Goal: Transaction & Acquisition: Download file/media

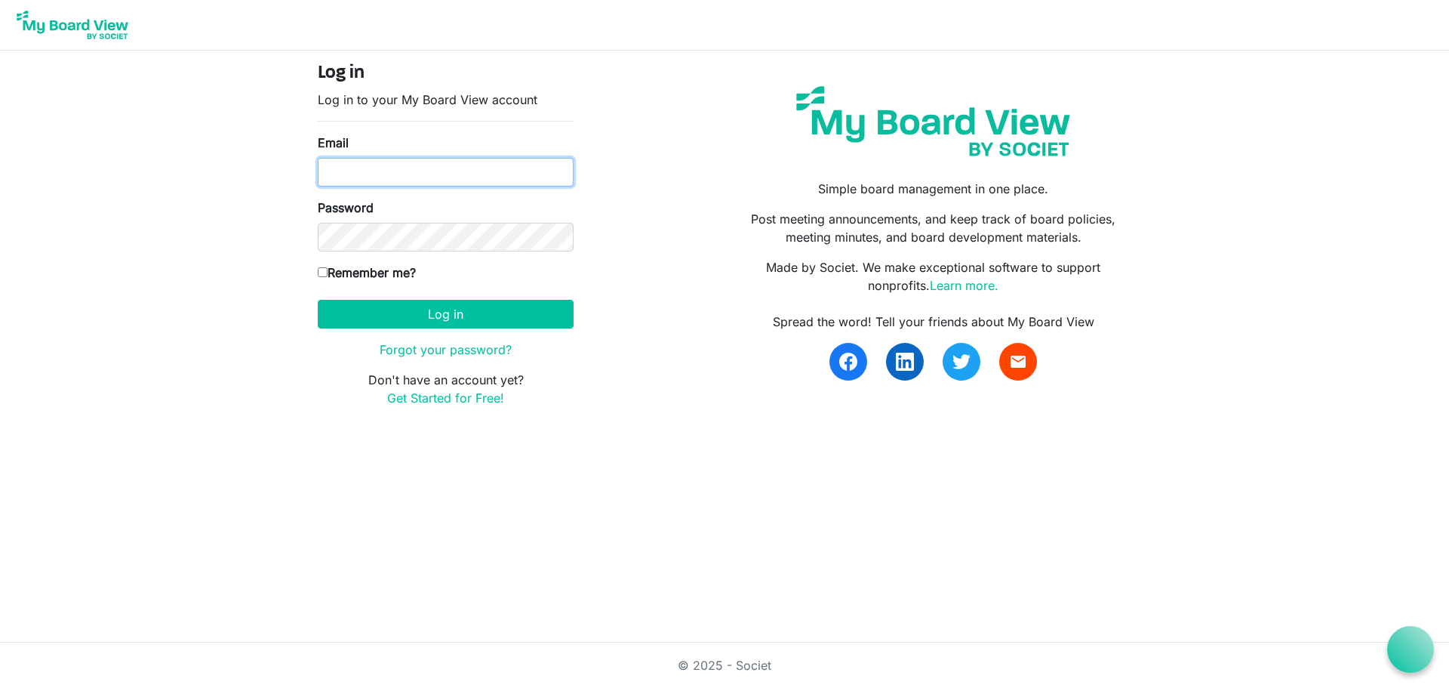
type input "[EMAIL_ADDRESS][DOMAIN_NAME]"
drag, startPoint x: 0, startPoint y: 0, endPoint x: 346, endPoint y: 162, distance: 382.2
click at [346, 162] on input "[EMAIL_ADDRESS][DOMAIN_NAME]" at bounding box center [446, 172] width 256 height 29
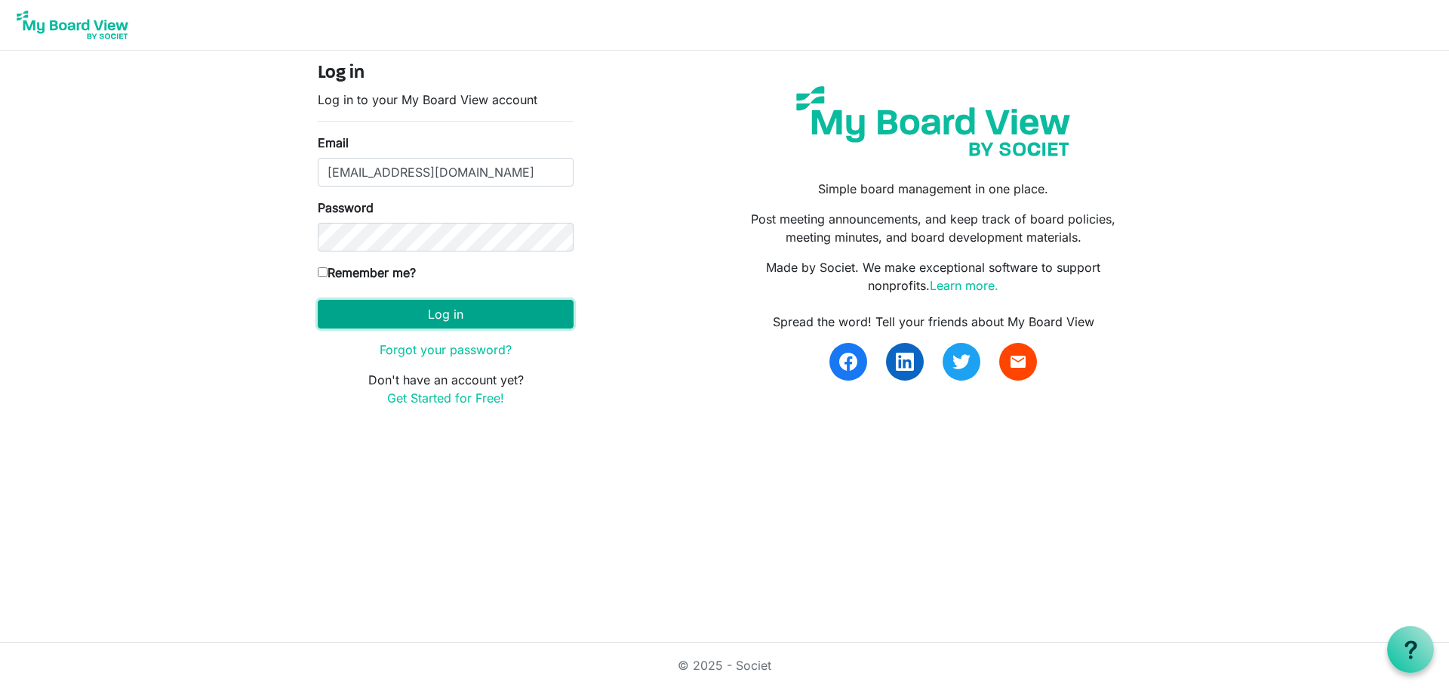
click at [375, 325] on button "Log in" at bounding box center [446, 314] width 256 height 29
click at [429, 309] on button "Log in" at bounding box center [446, 314] width 256 height 29
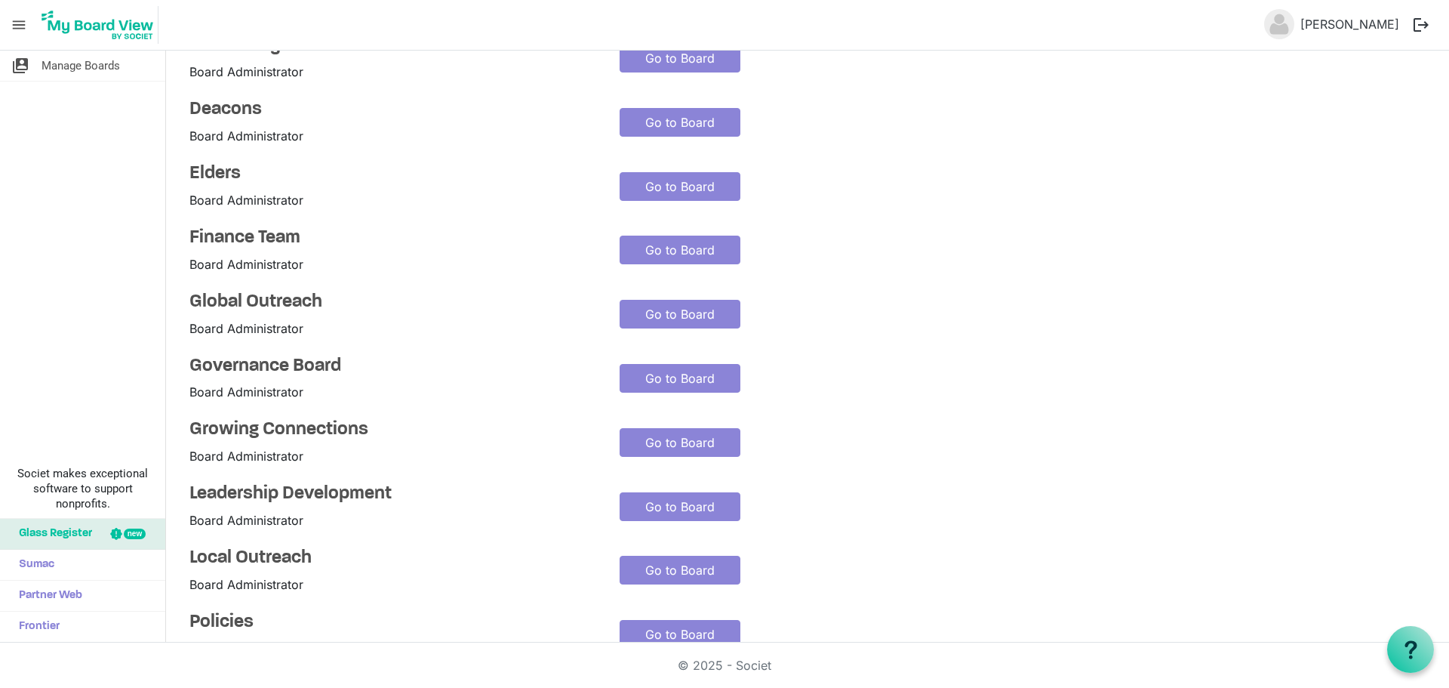
scroll to position [100, 0]
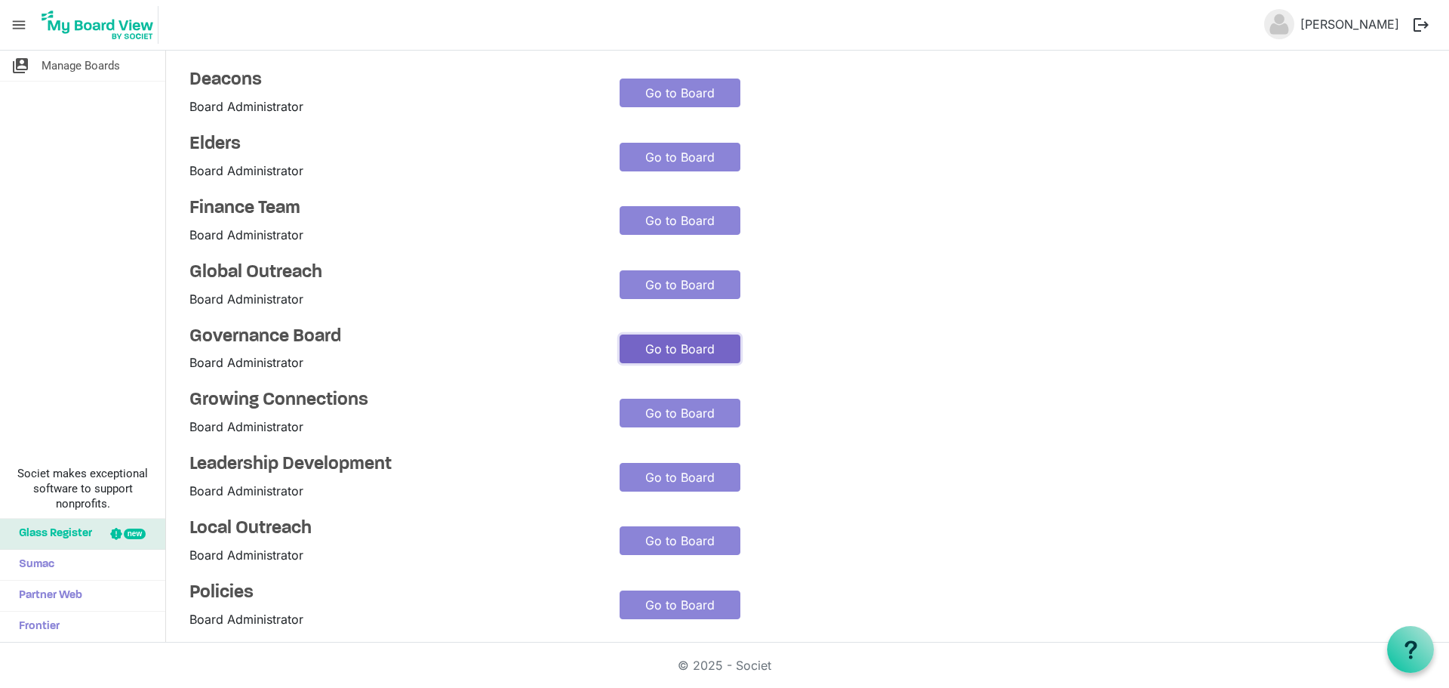
click at [668, 340] on link "Go to Board" at bounding box center [680, 348] width 121 height 29
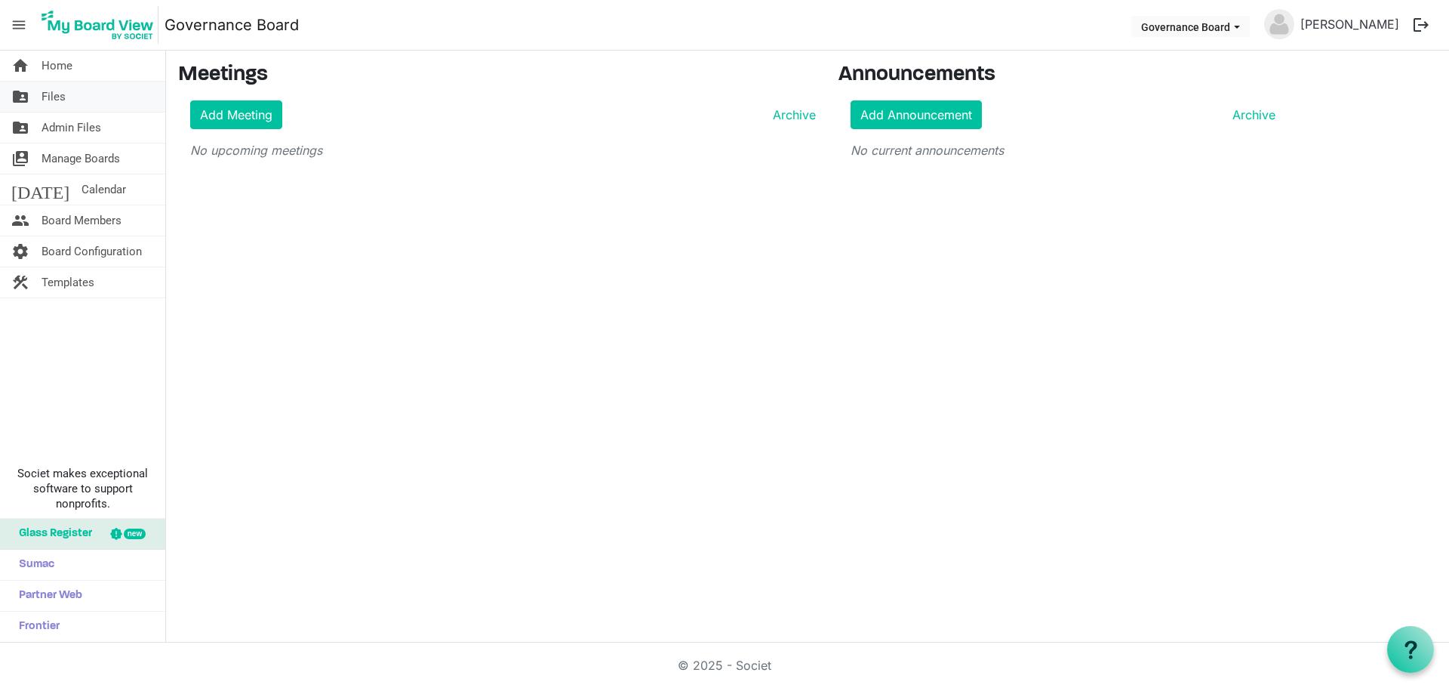
click at [42, 93] on span "Files" at bounding box center [54, 97] width 24 height 30
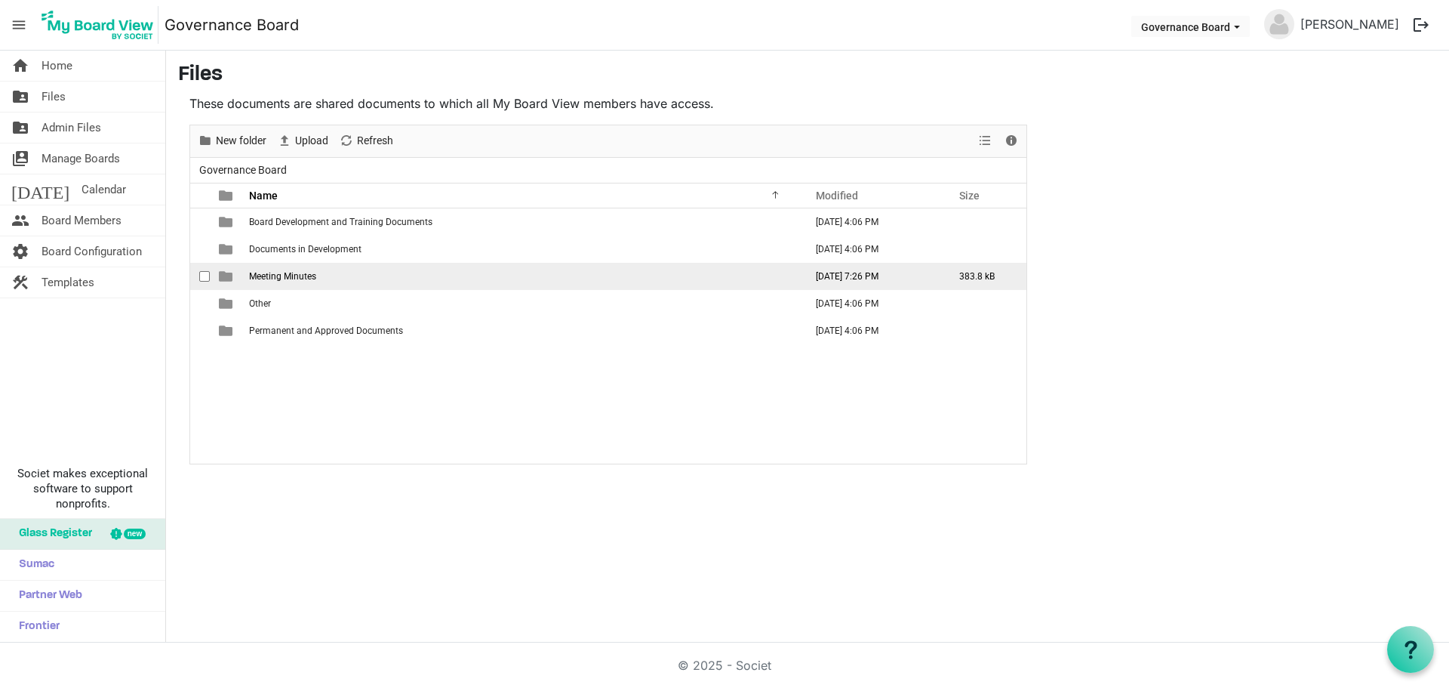
click at [283, 275] on span "Meeting Minutes" at bounding box center [282, 276] width 67 height 11
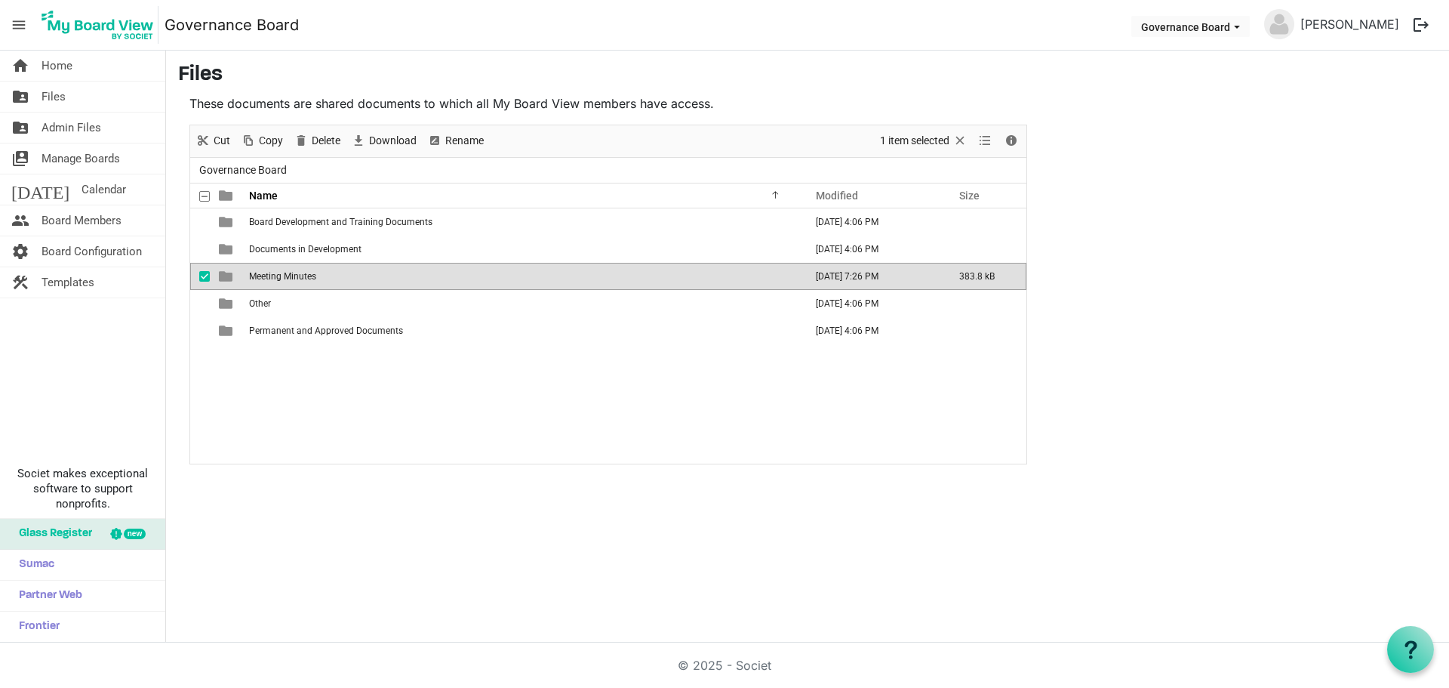
click at [283, 275] on span "Meeting Minutes" at bounding box center [282, 276] width 67 height 11
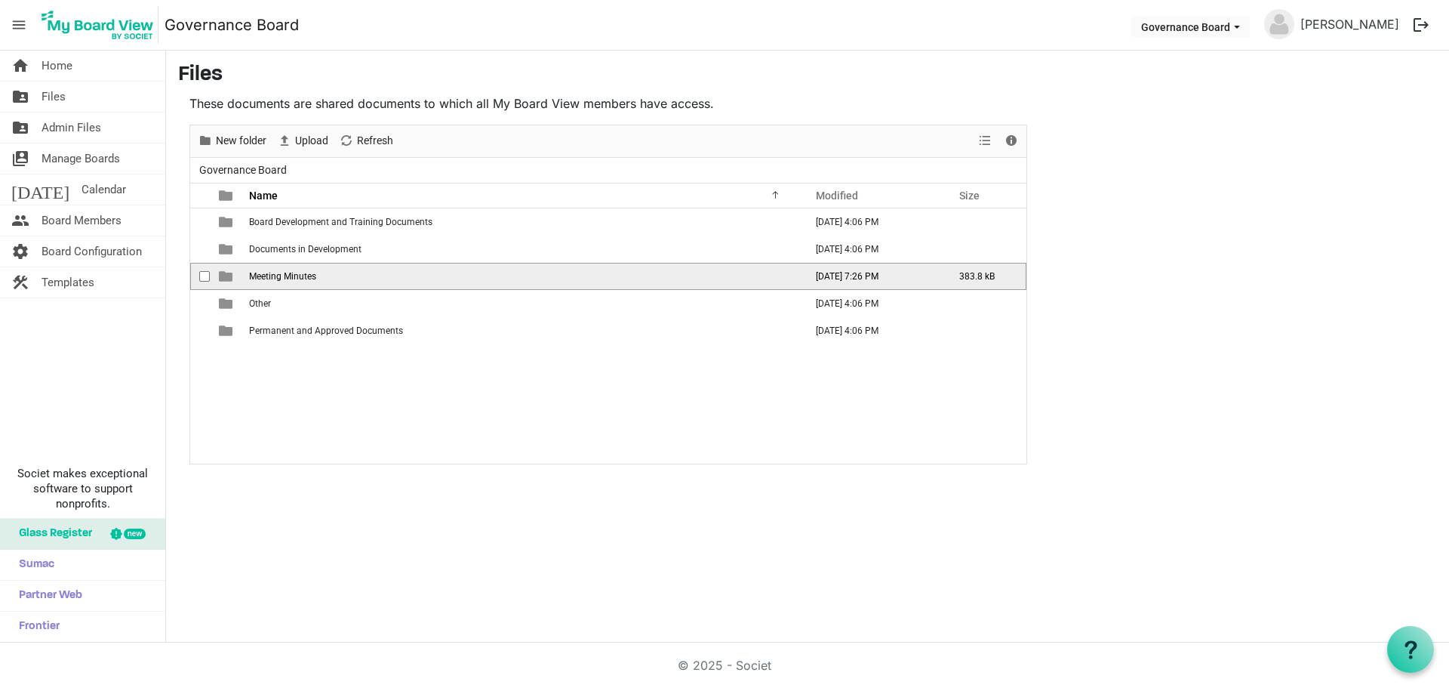
click at [283, 275] on span "Meeting Minutes" at bounding box center [282, 276] width 67 height 11
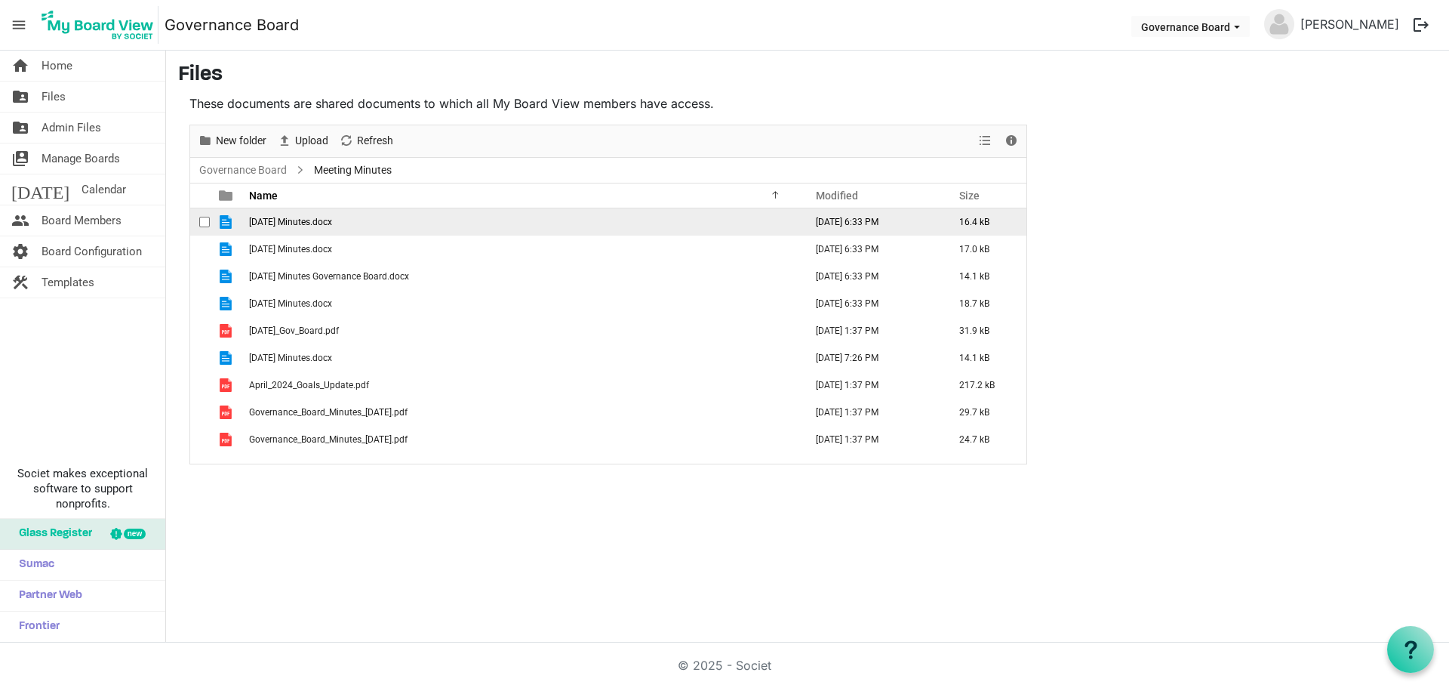
click at [289, 218] on span "02.02.25 Minutes.docx" at bounding box center [290, 222] width 83 height 11
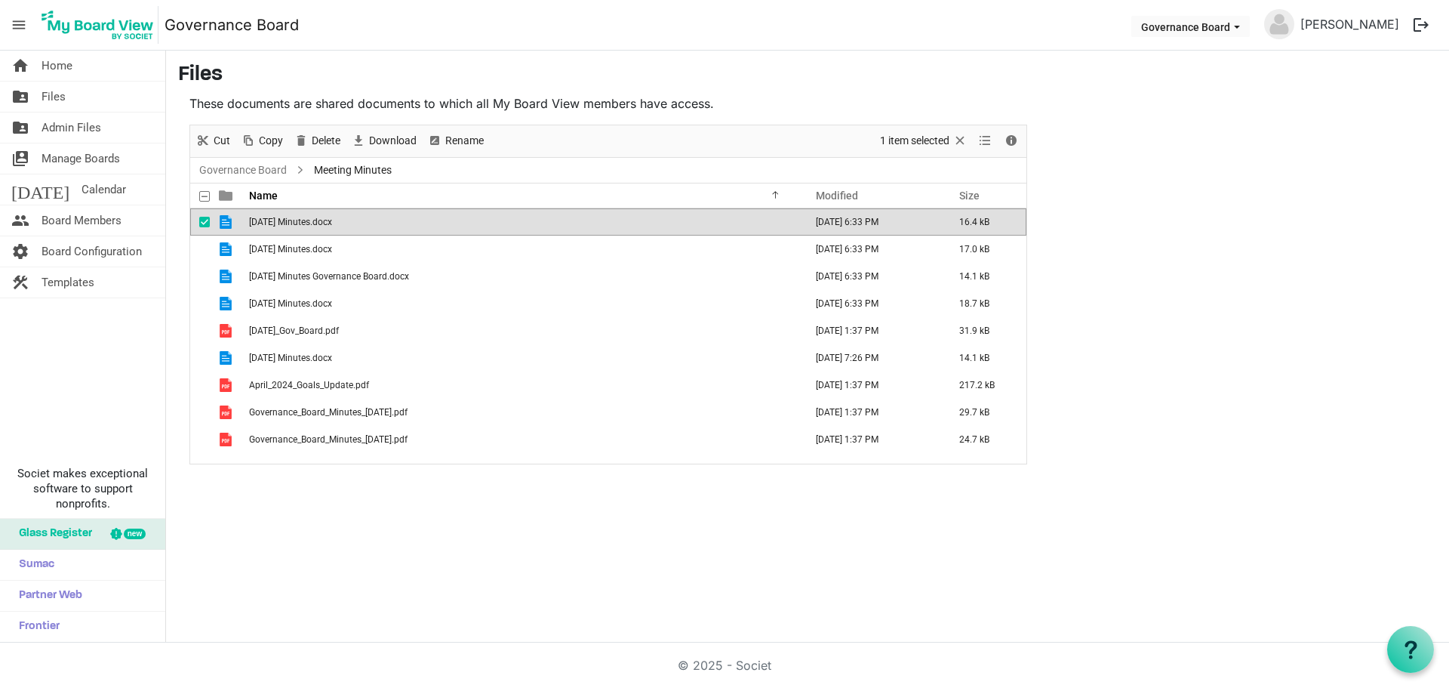
click at [289, 218] on span "02.02.25 Minutes.docx" at bounding box center [290, 222] width 83 height 11
